Goal: Check status: Check status

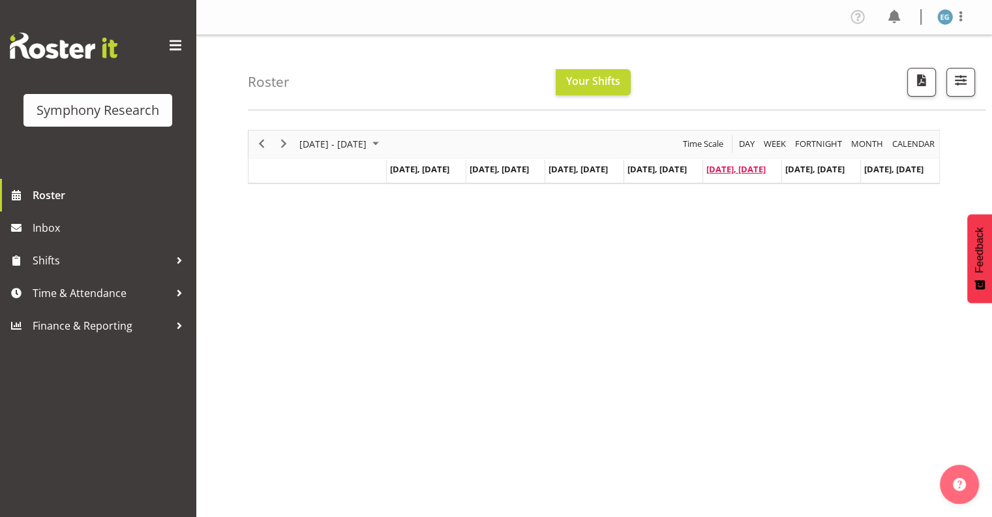
click at [735, 170] on span "Oct 3, Friday" at bounding box center [735, 169] width 59 height 12
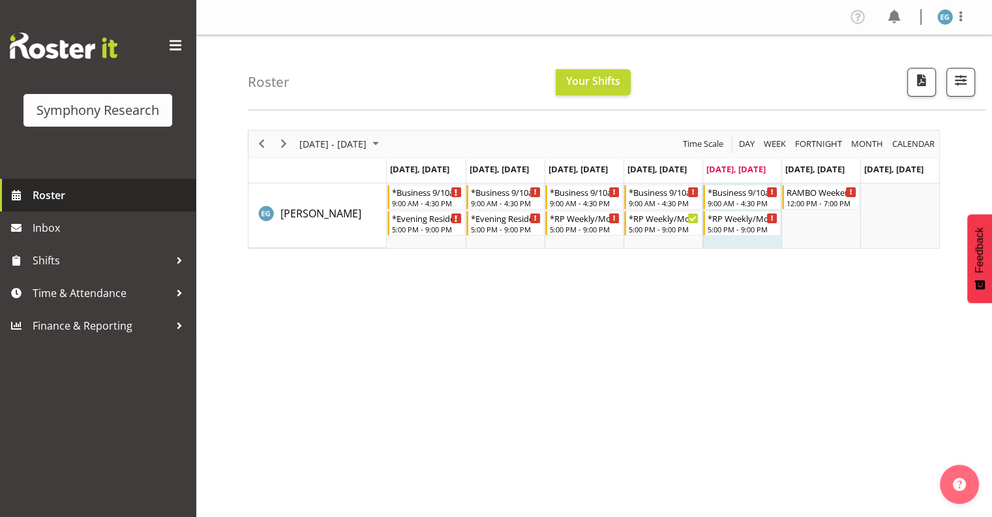
click at [50, 193] on span "Roster" at bounding box center [111, 195] width 157 height 20
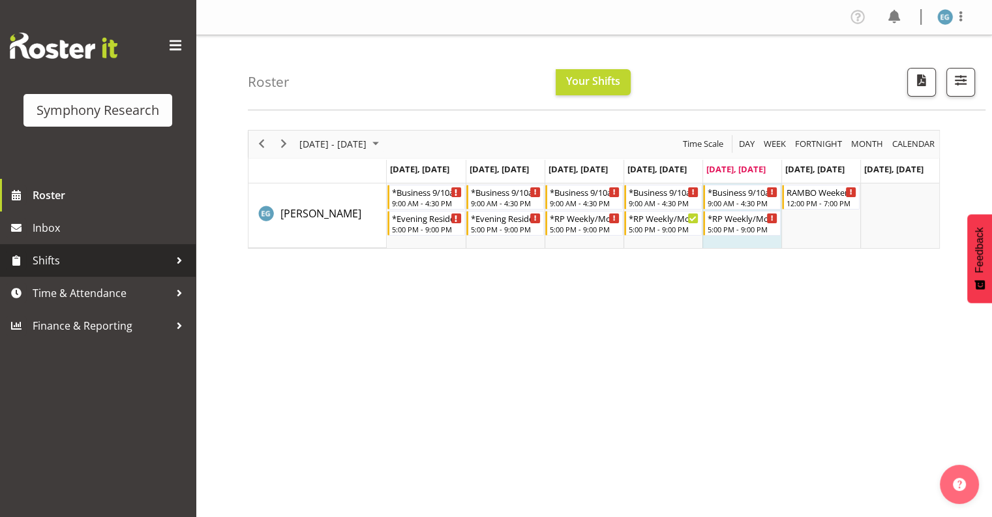
click at [48, 258] on span "Shifts" at bounding box center [101, 260] width 137 height 20
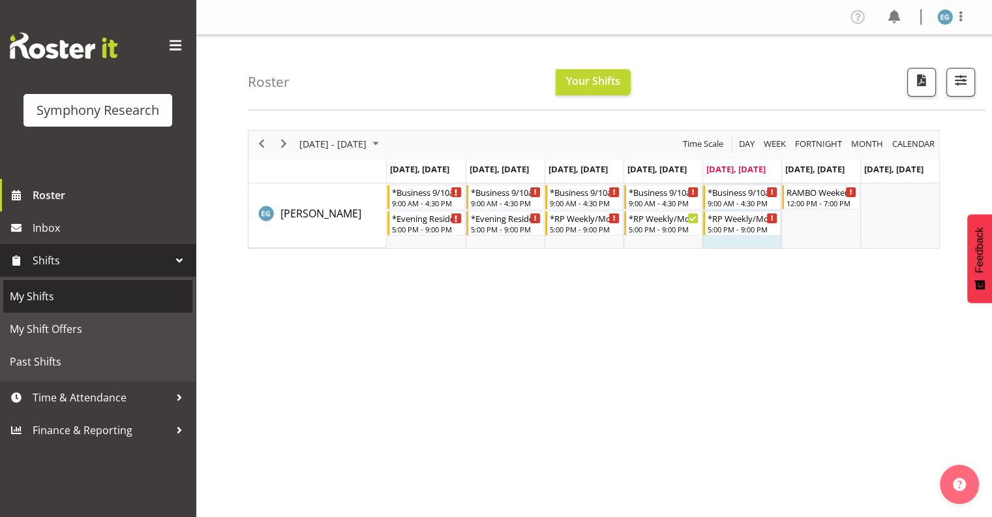
click at [43, 295] on span "My Shifts" at bounding box center [98, 296] width 176 height 20
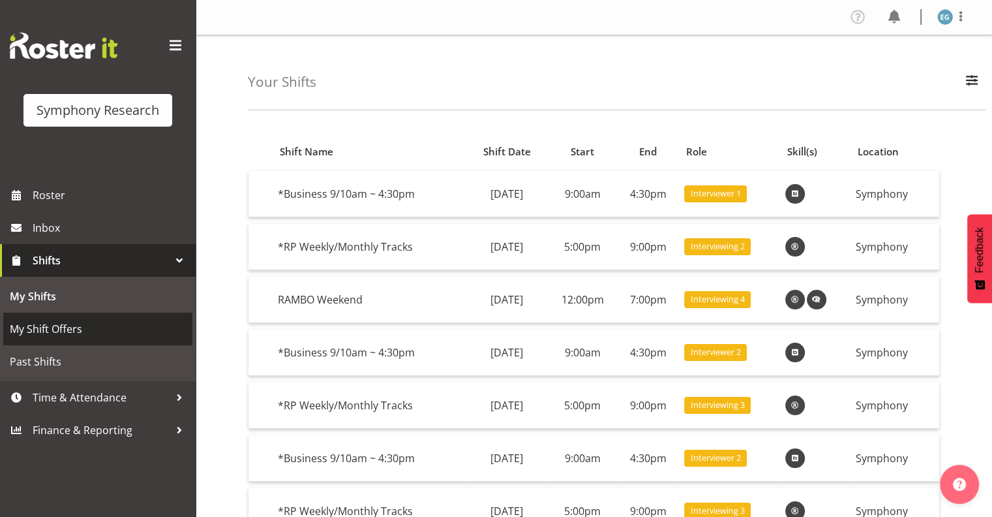
click at [57, 326] on span "My Shift Offers" at bounding box center [98, 329] width 176 height 20
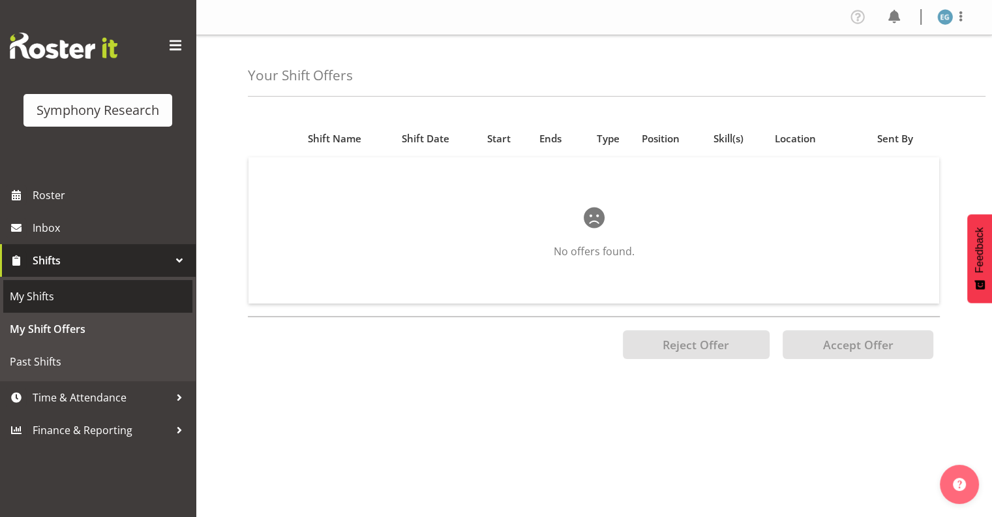
click at [43, 292] on span "My Shifts" at bounding box center [98, 296] width 176 height 20
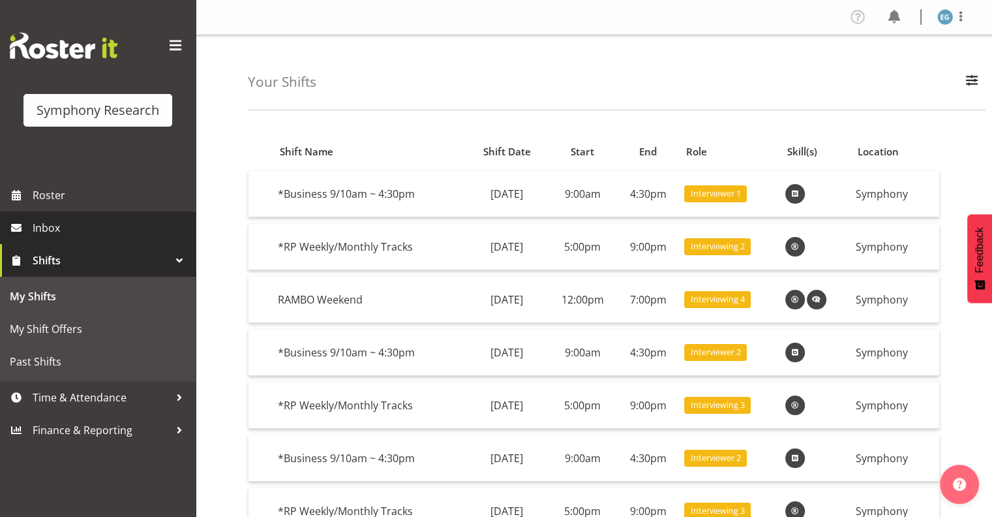
click at [38, 224] on span "Inbox" at bounding box center [111, 228] width 157 height 20
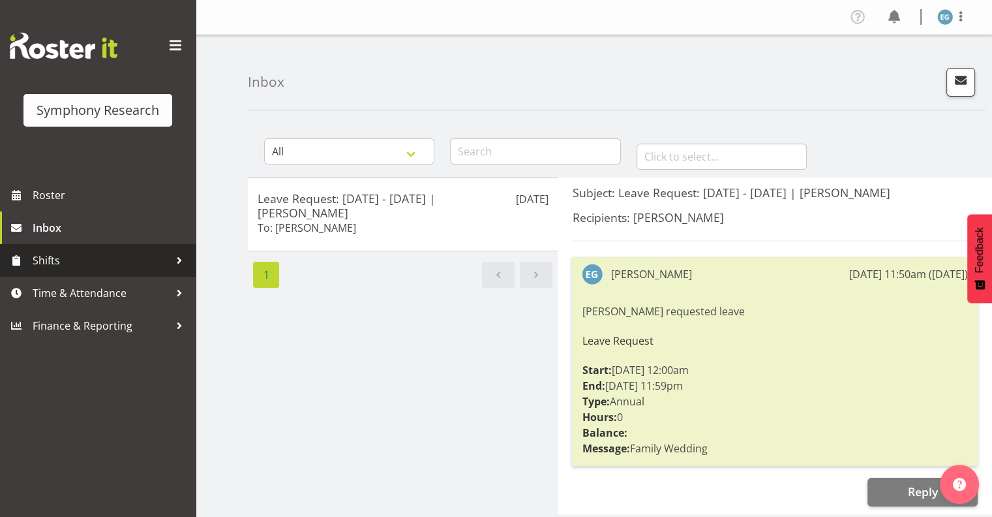
click at [46, 260] on span "Shifts" at bounding box center [101, 260] width 137 height 20
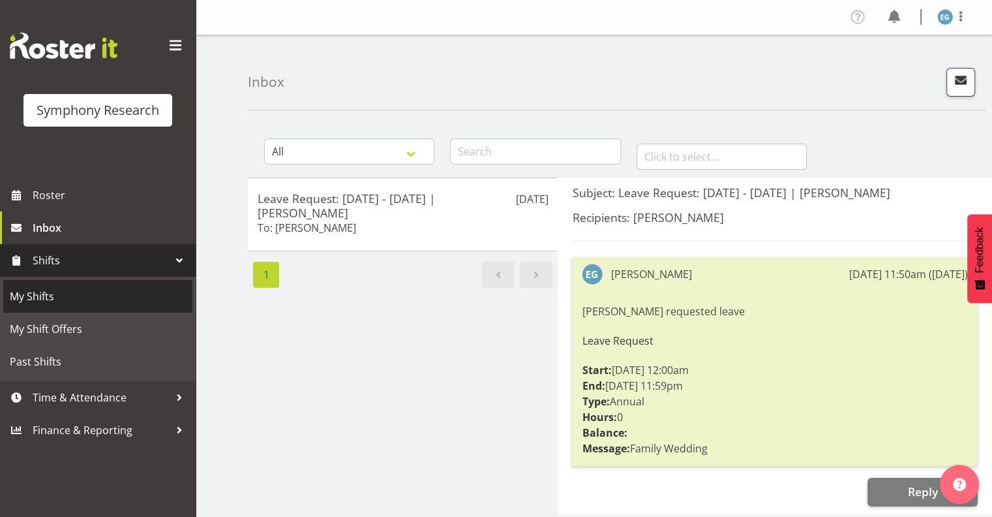
click at [35, 295] on span "My Shifts" at bounding box center [98, 296] width 176 height 20
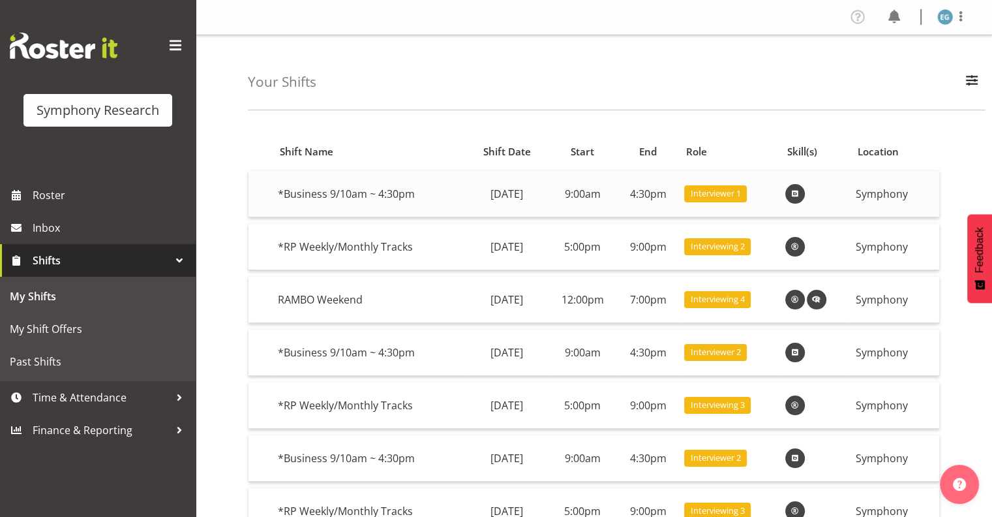
click at [352, 193] on td "*Business 9/10am ~ 4:30pm" at bounding box center [370, 194] width 194 height 46
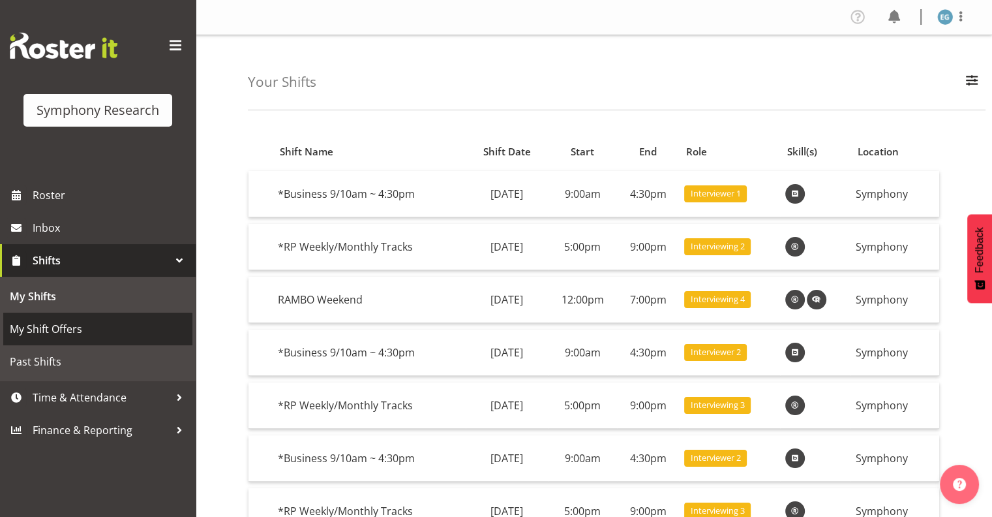
click at [61, 327] on span "My Shift Offers" at bounding box center [98, 329] width 176 height 20
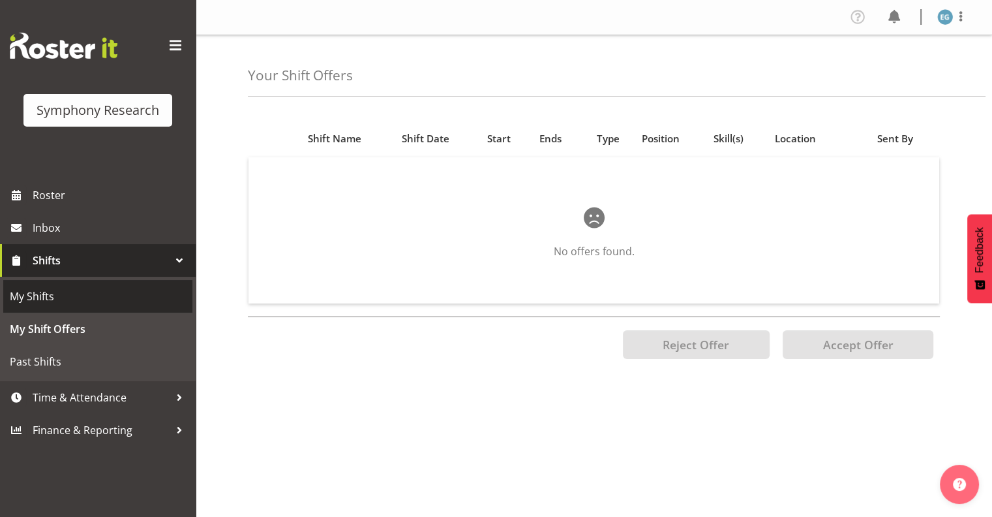
click at [46, 296] on span "My Shifts" at bounding box center [98, 296] width 176 height 20
